Goal: Task Accomplishment & Management: Use online tool/utility

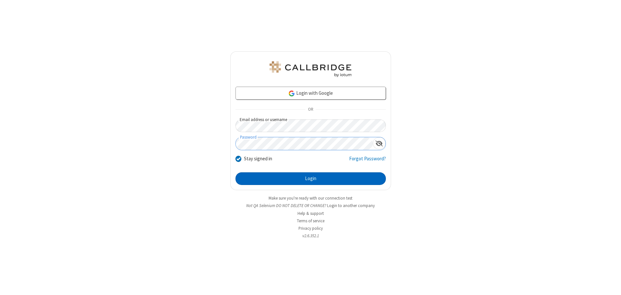
click at [311, 179] on button "Login" at bounding box center [311, 179] width 150 height 13
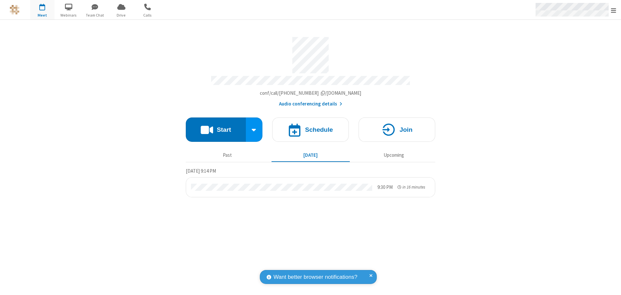
click at [614, 10] on span "Open menu" at bounding box center [613, 10] width 5 height 6
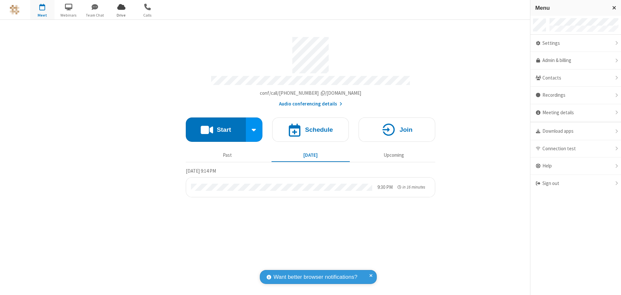
click at [121, 15] on span "Drive" at bounding box center [121, 15] width 24 height 6
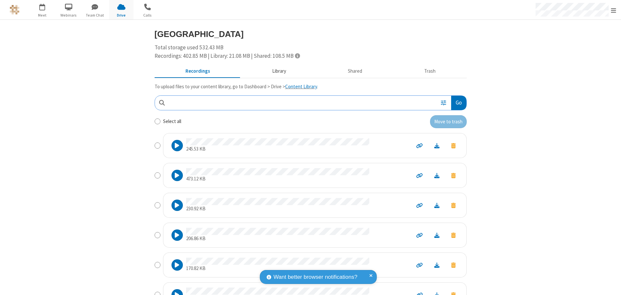
click at [276, 71] on button "Library" at bounding box center [279, 71] width 76 height 12
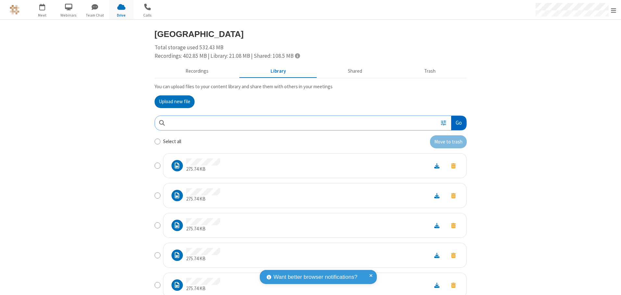
click at [456, 123] on button "Go" at bounding box center [458, 123] width 15 height 15
click at [172, 102] on button "Upload new file" at bounding box center [175, 102] width 40 height 13
